Goal: Check status

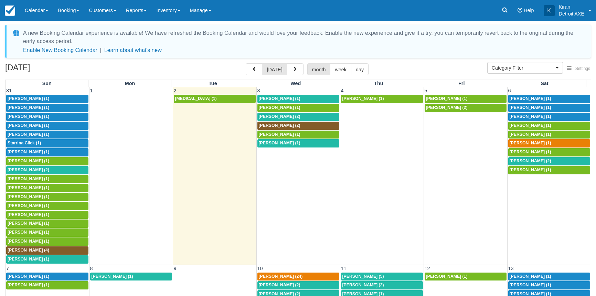
select select
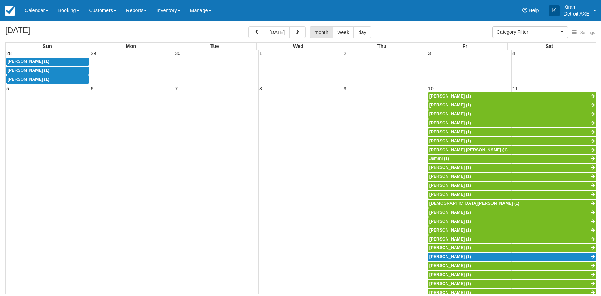
select select
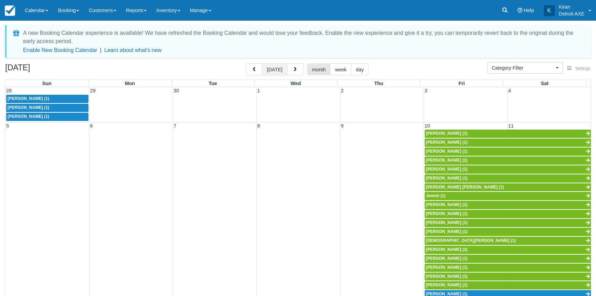
click at [274, 70] on button "[DATE]" at bounding box center [274, 69] width 25 height 12
